Goal: Obtain resource: Obtain resource

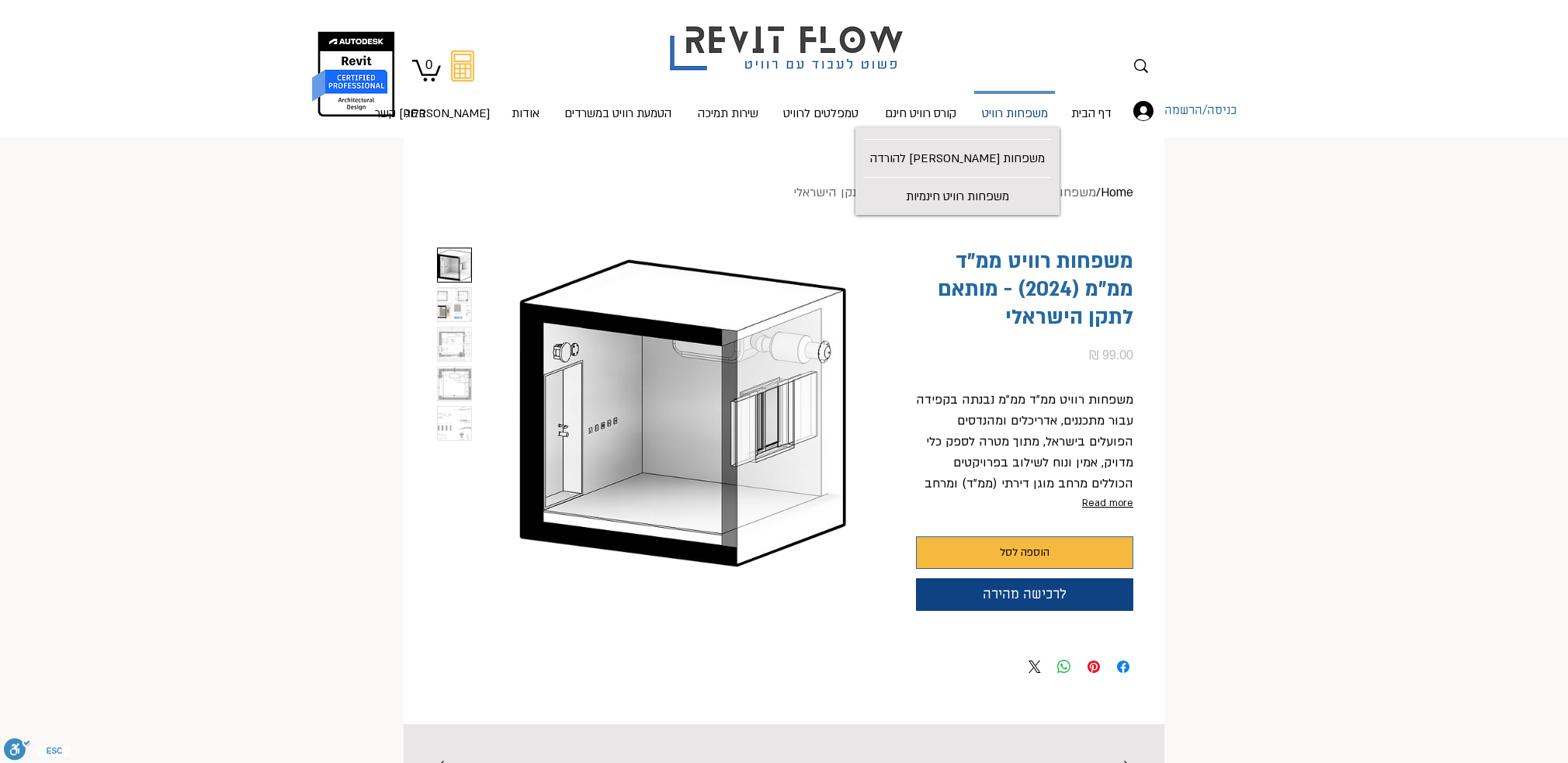
click at [1015, 113] on p "משפחות רוויט" at bounding box center [1016, 114] width 79 height 41
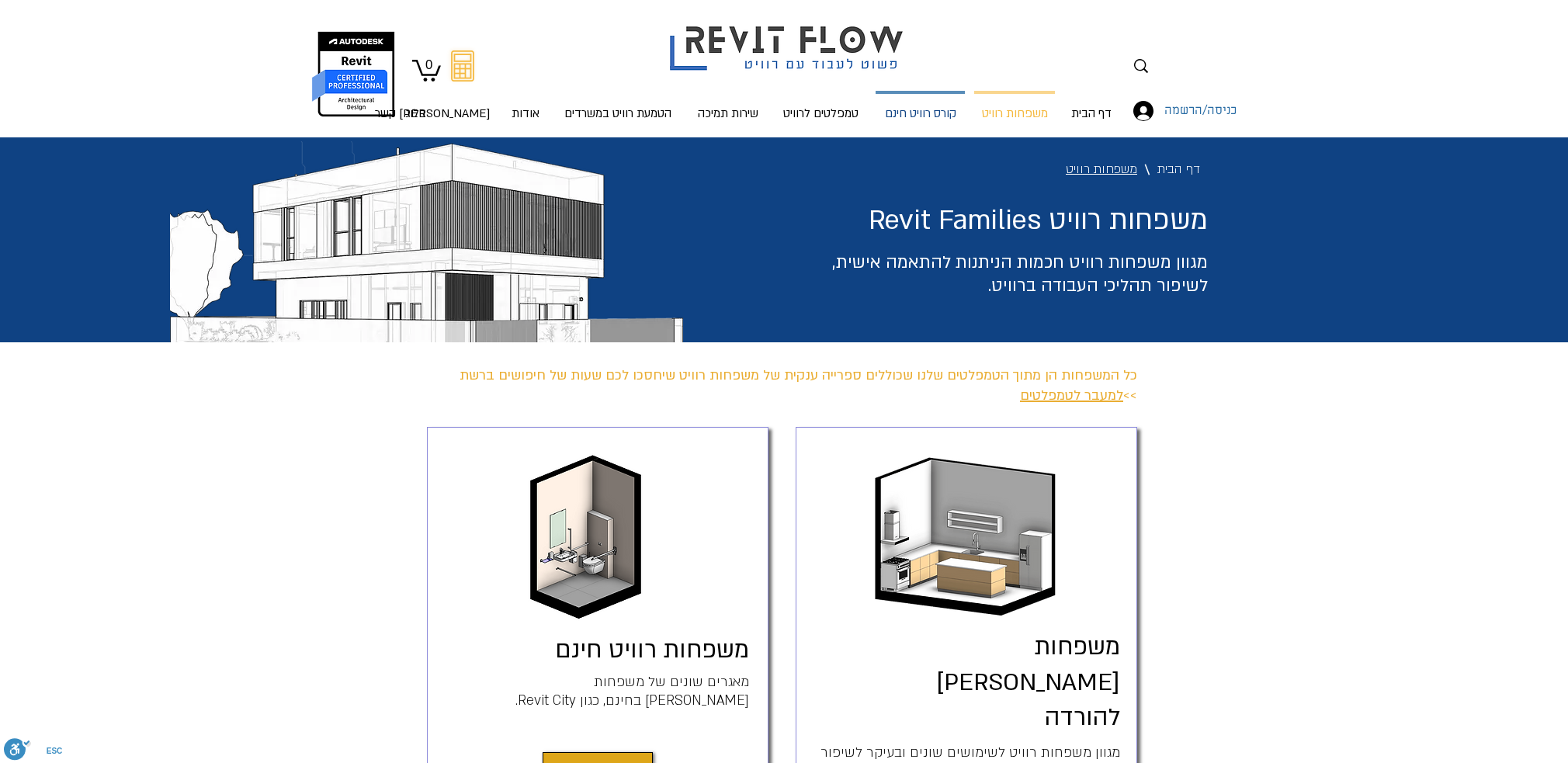
click at [912, 110] on p "קורס רוויט חינם" at bounding box center [921, 114] width 84 height 41
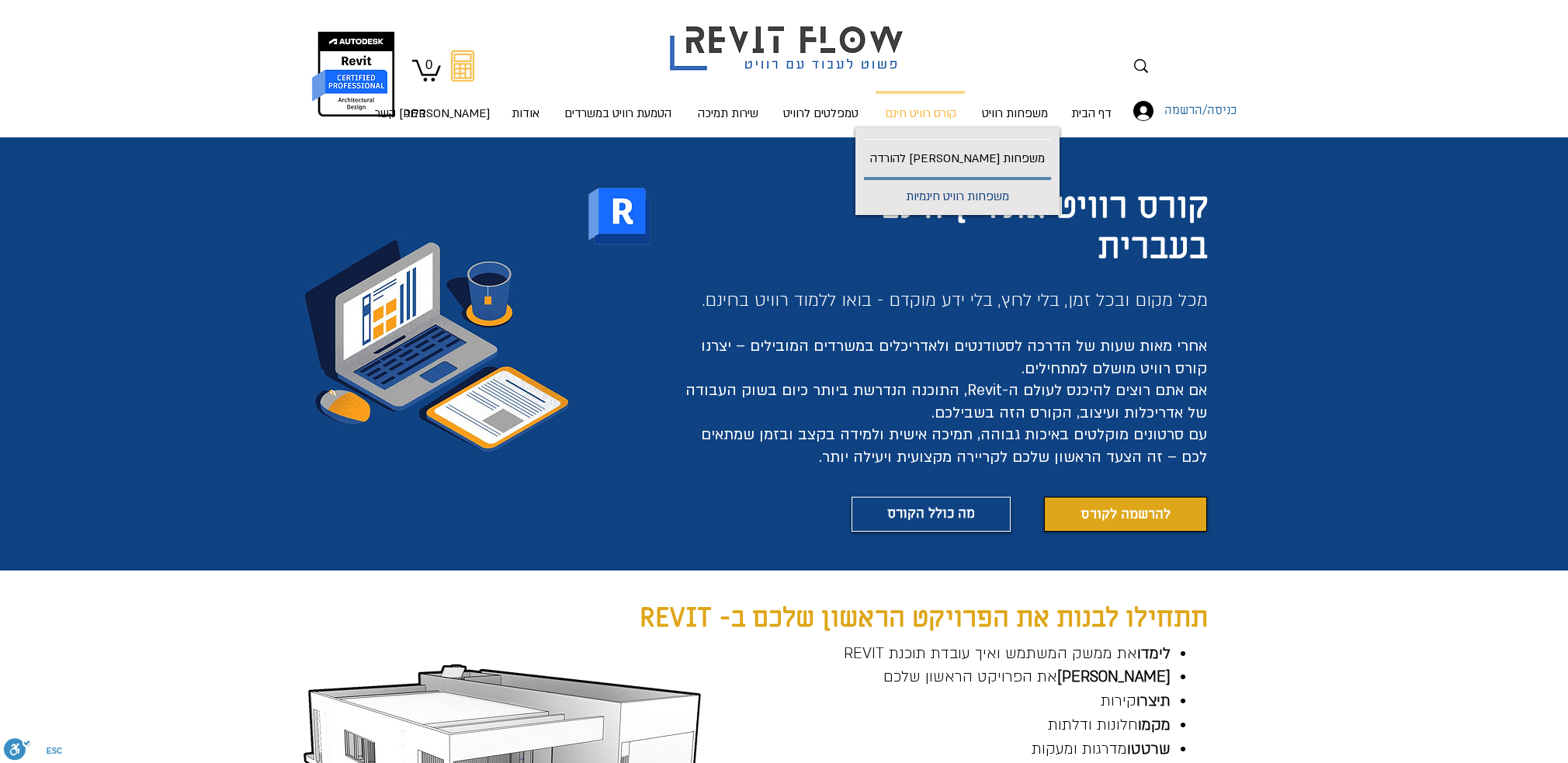
click at [1016, 196] on p "משפחות רוויט חינמיות" at bounding box center [957, 198] width 115 height 35
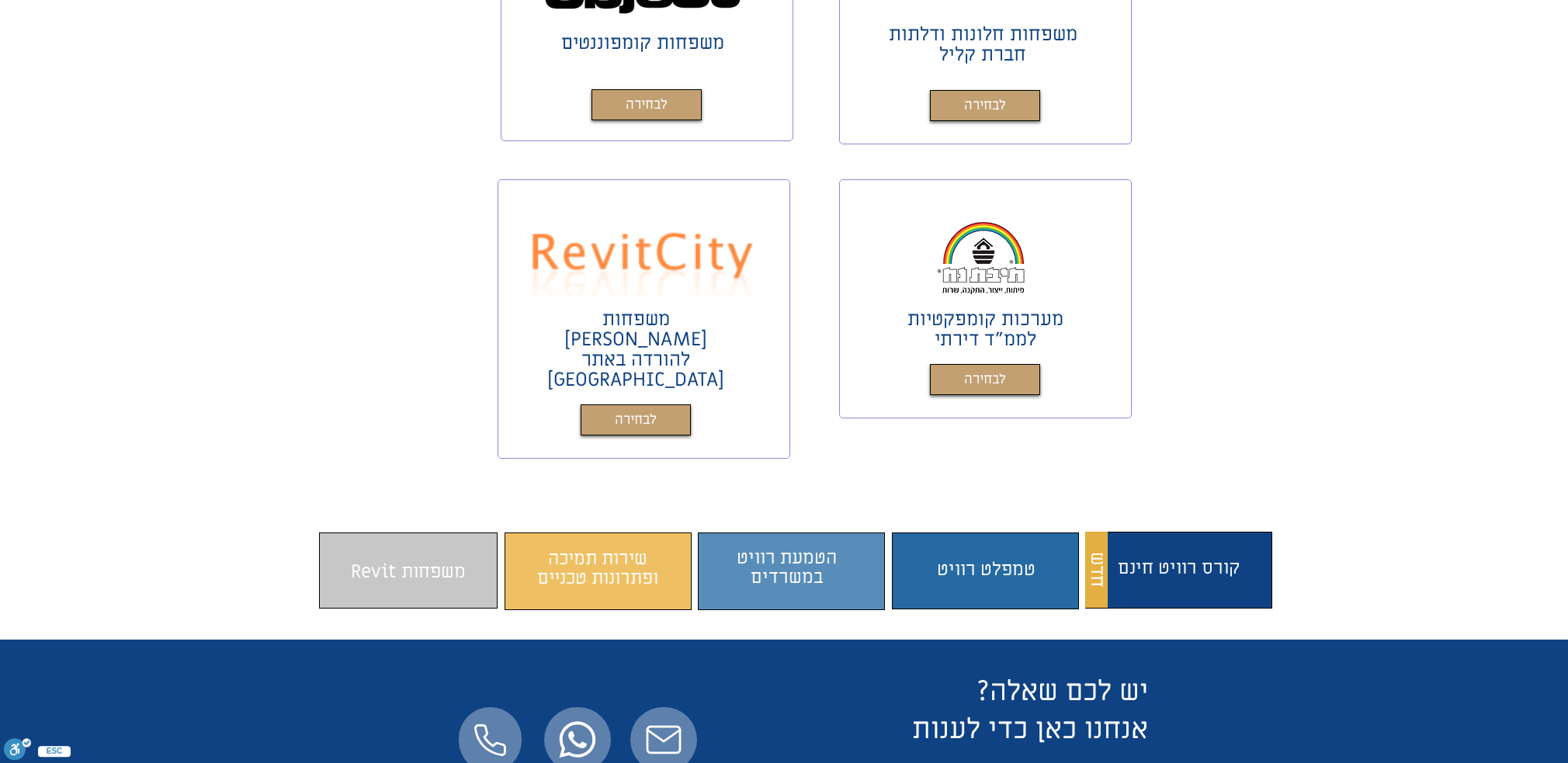
scroll to position [854, 0]
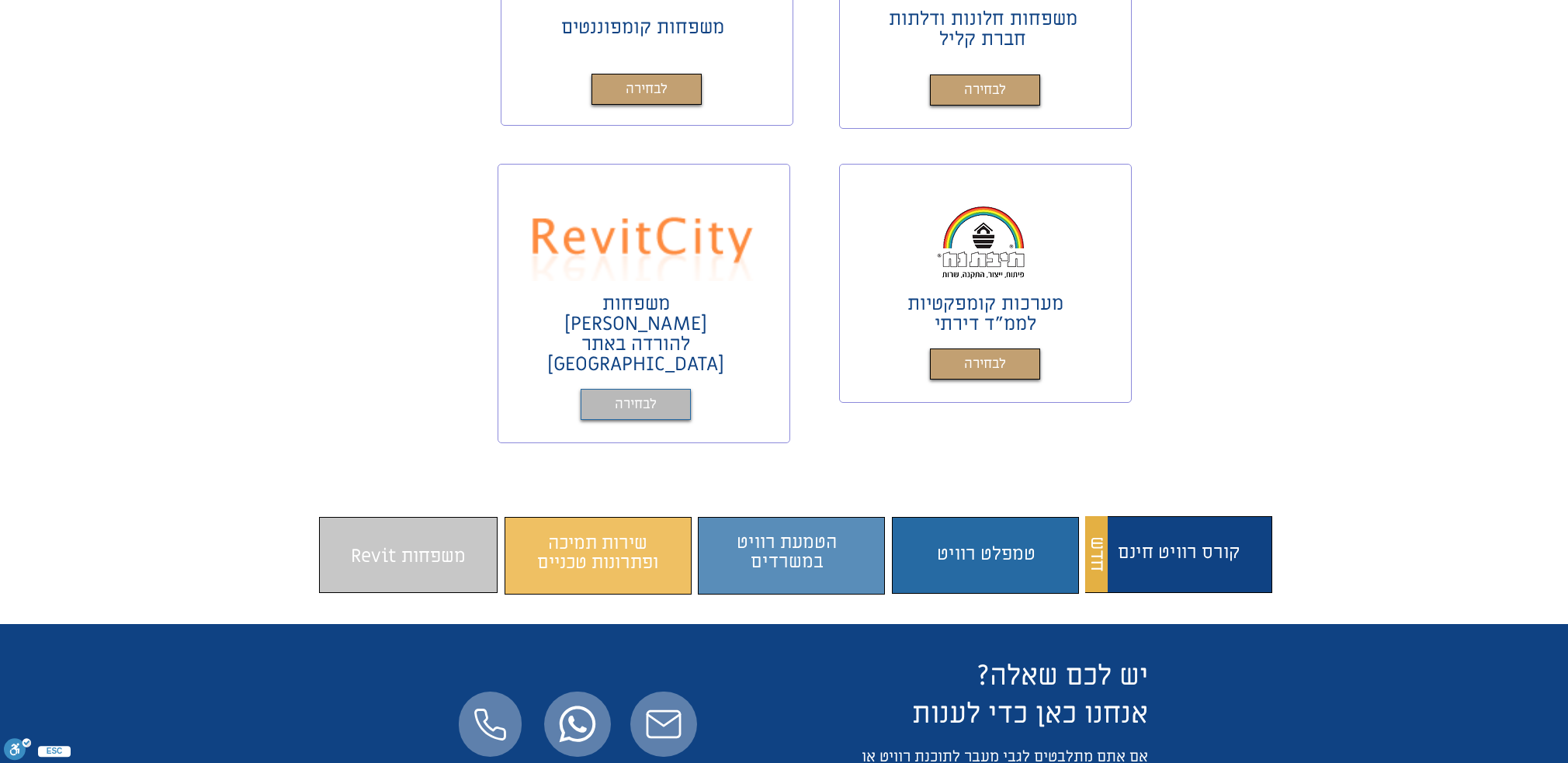
click at [645, 394] on span "לבחירה" at bounding box center [636, 405] width 42 height 23
click at [983, 367] on span "לבחירה" at bounding box center [985, 365] width 42 height 23
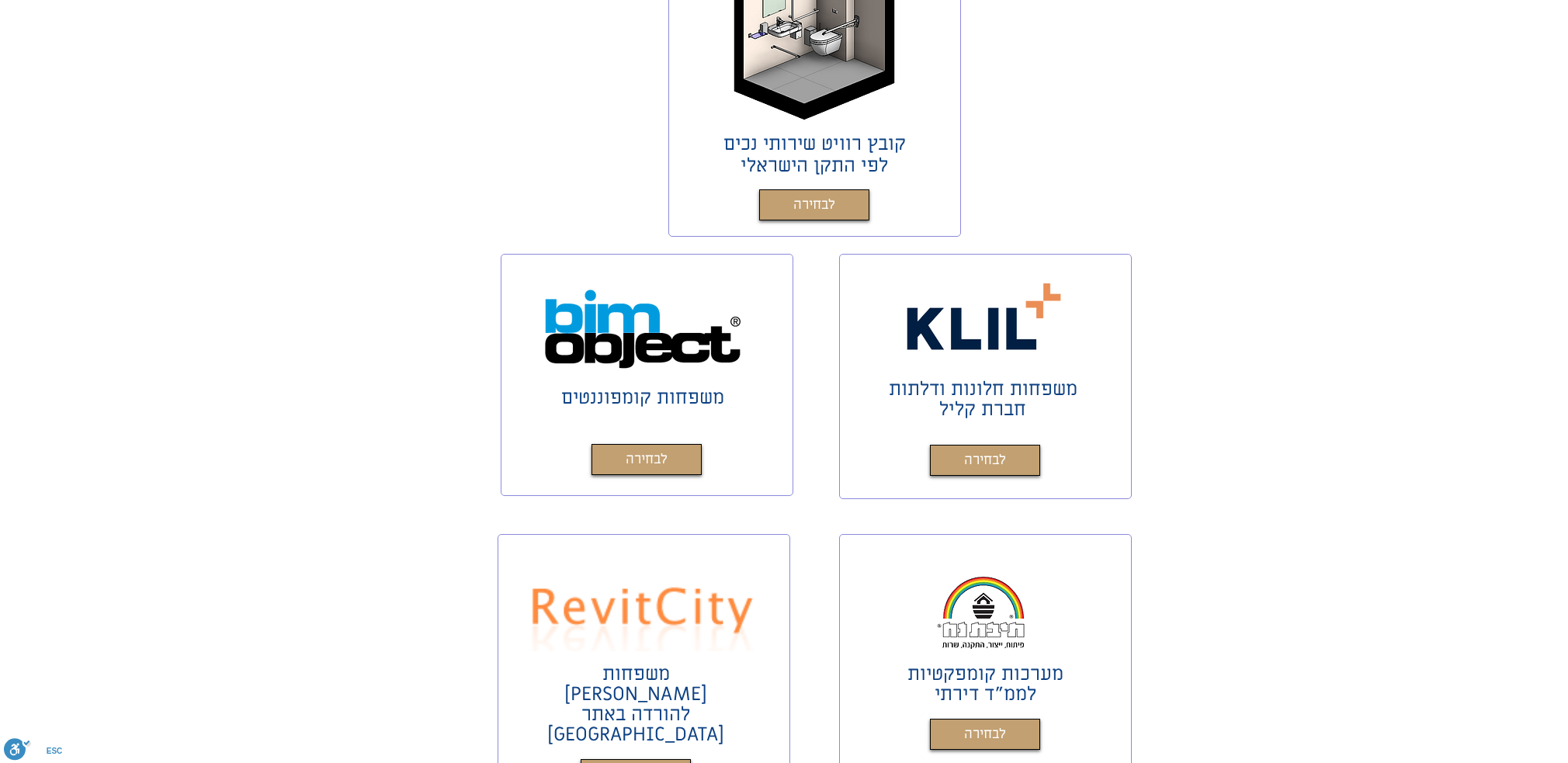
scroll to position [543, 0]
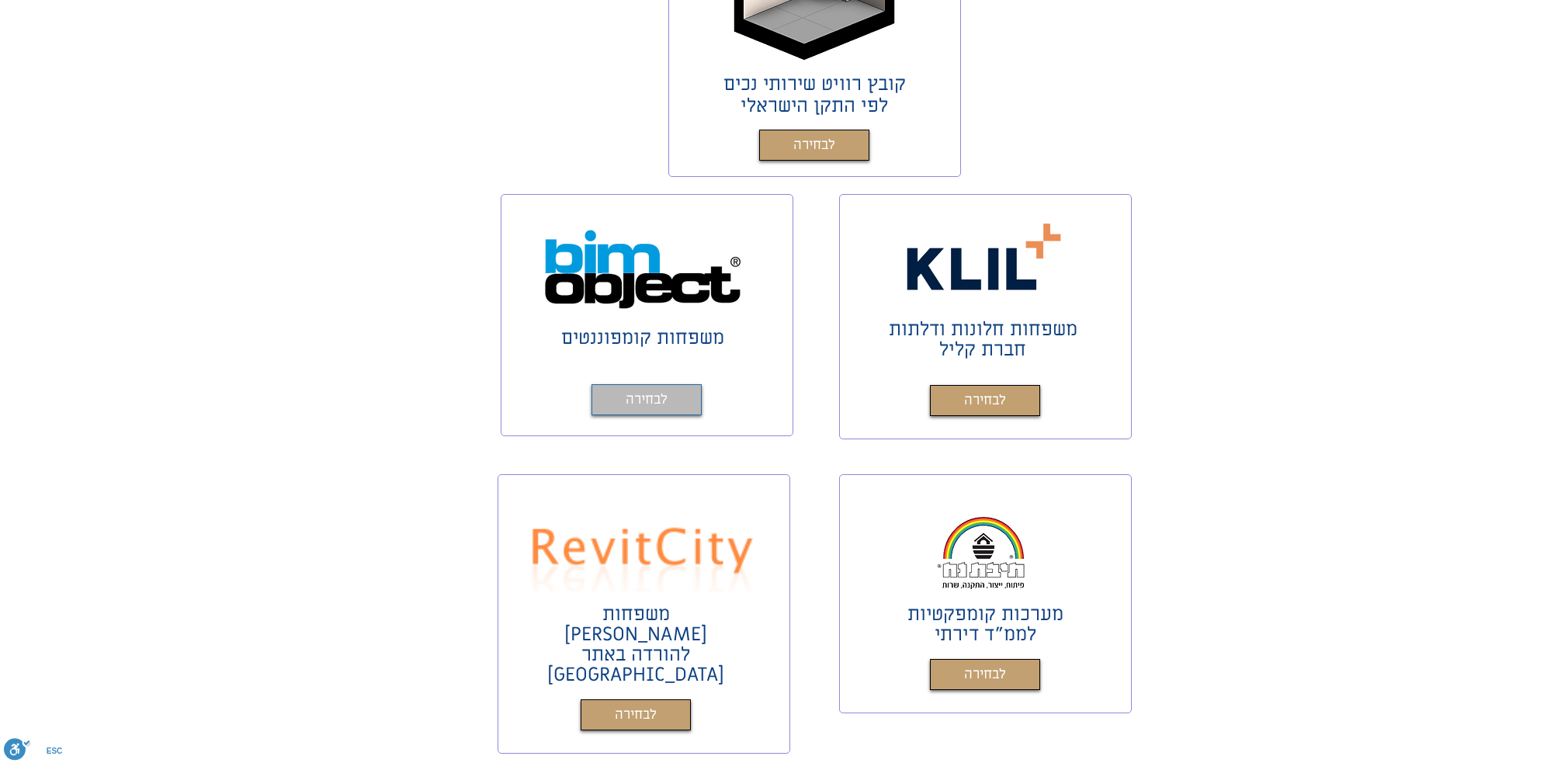
click at [674, 405] on link "לבחירה" at bounding box center [647, 400] width 110 height 31
